Goal: Find contact information: Find contact information

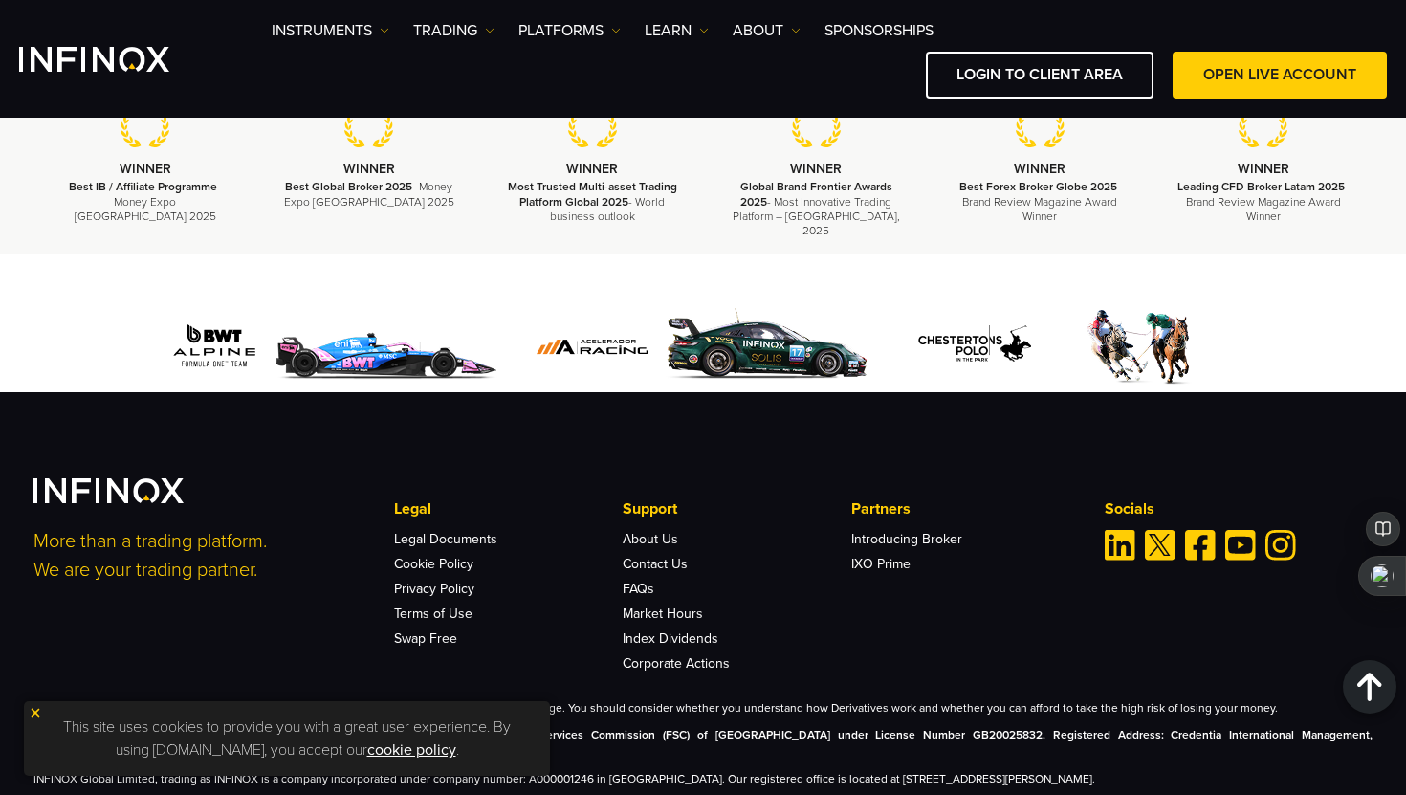
scroll to position [6580, 0]
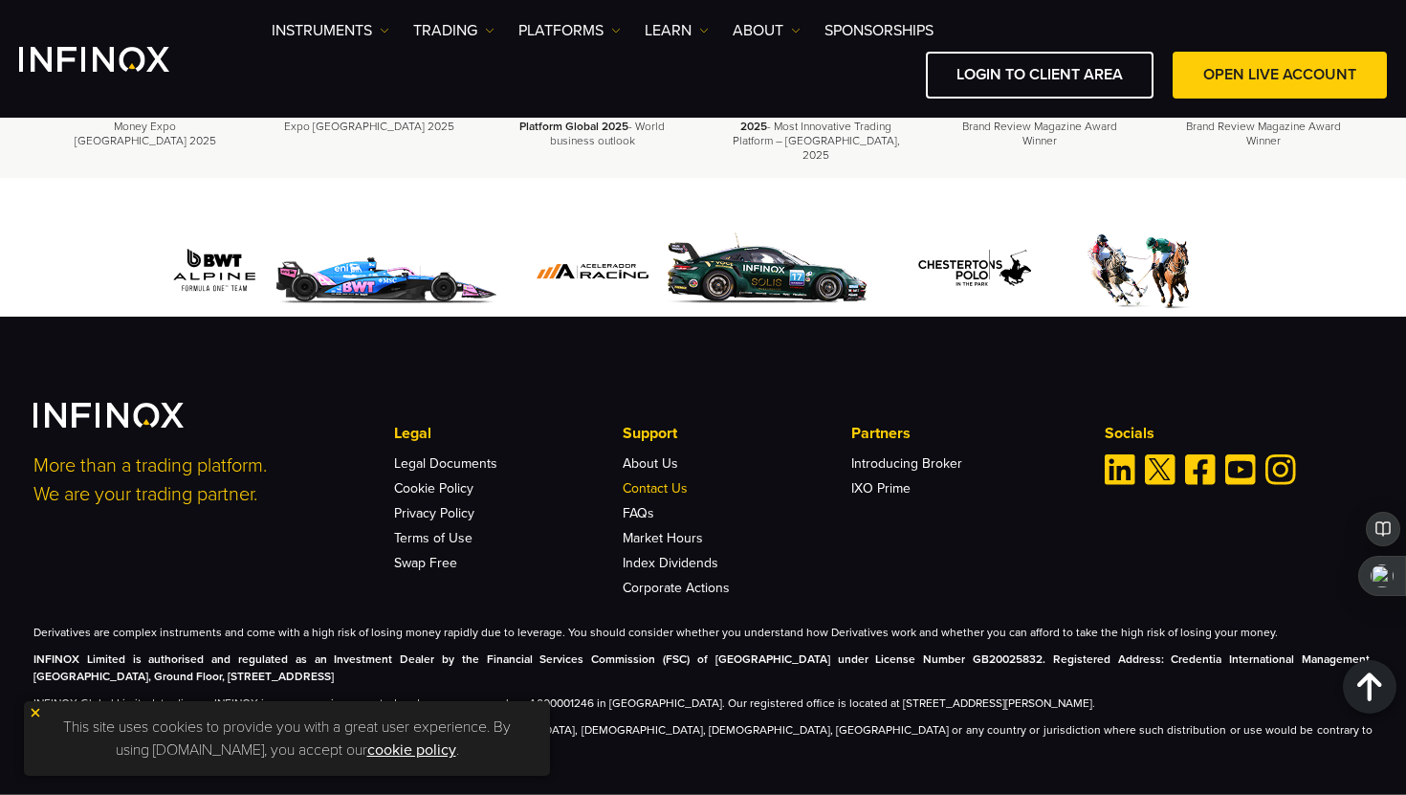
click at [642, 480] on link "Contact Us" at bounding box center [655, 488] width 65 height 16
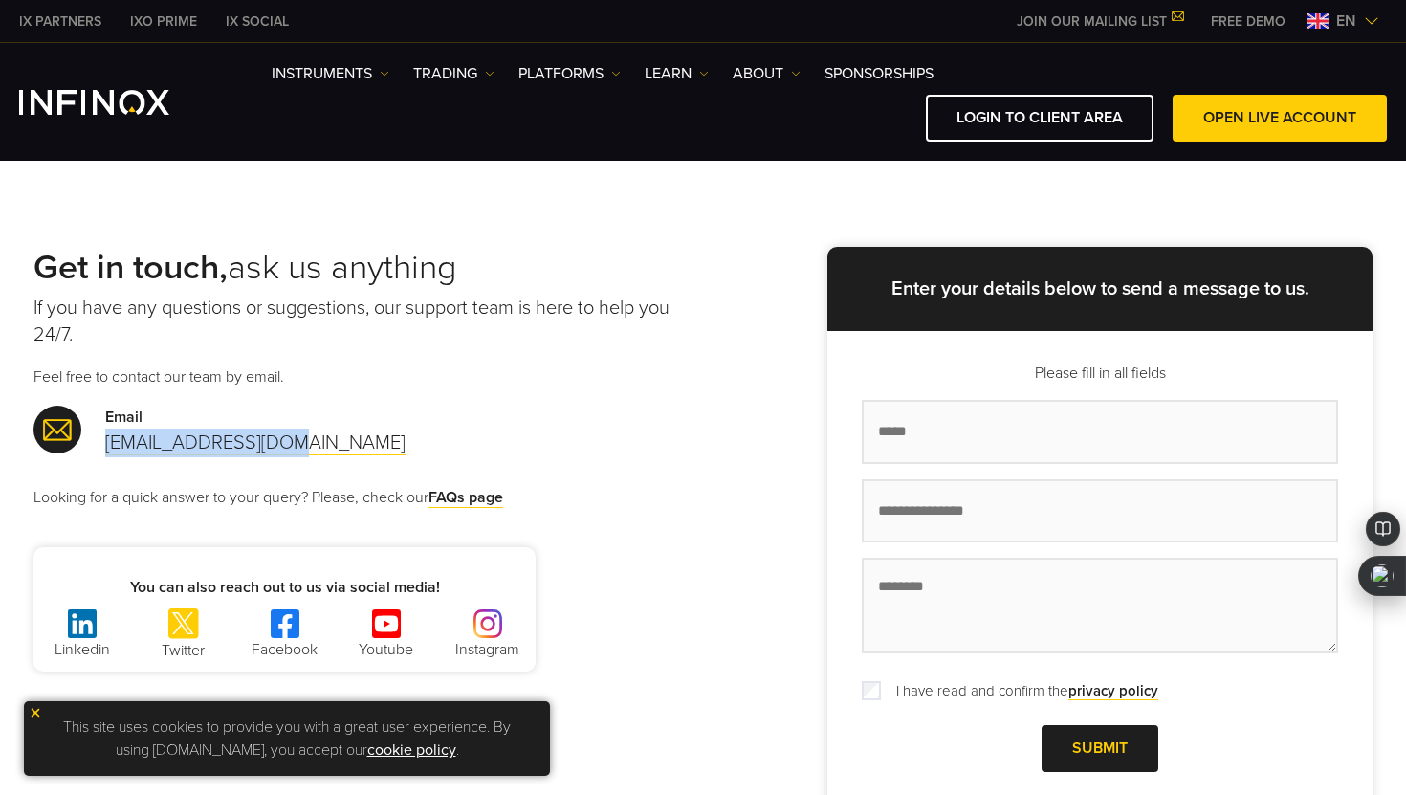
type textarea "**********"
copy link "[EMAIL_ADDRESS][DOMAIN_NAME]"
